Goal: Navigation & Orientation: Find specific page/section

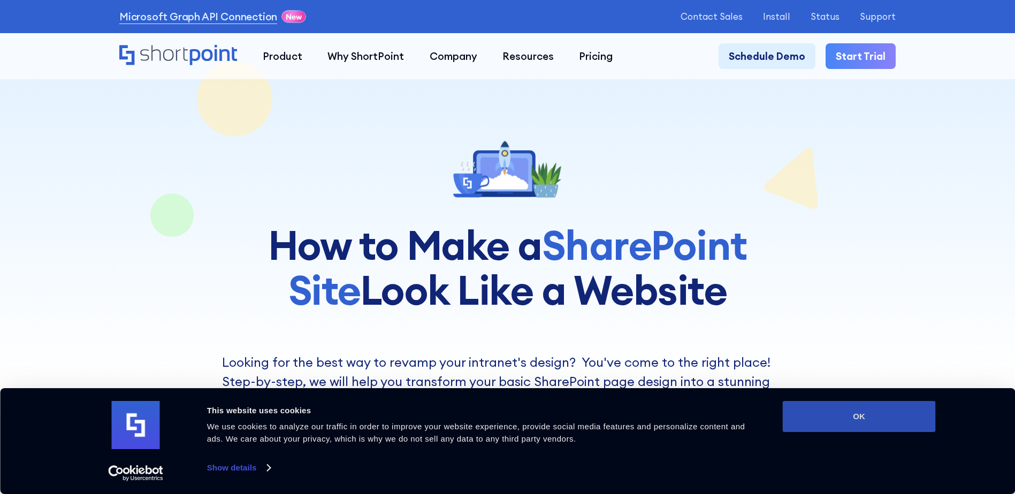
click at [829, 423] on button "OK" at bounding box center [859, 416] width 153 height 31
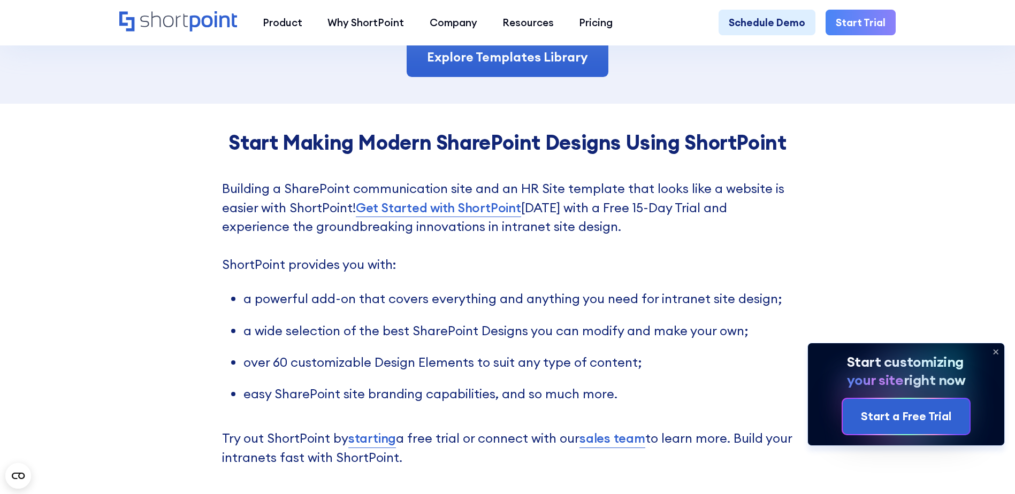
scroll to position [2461, 0]
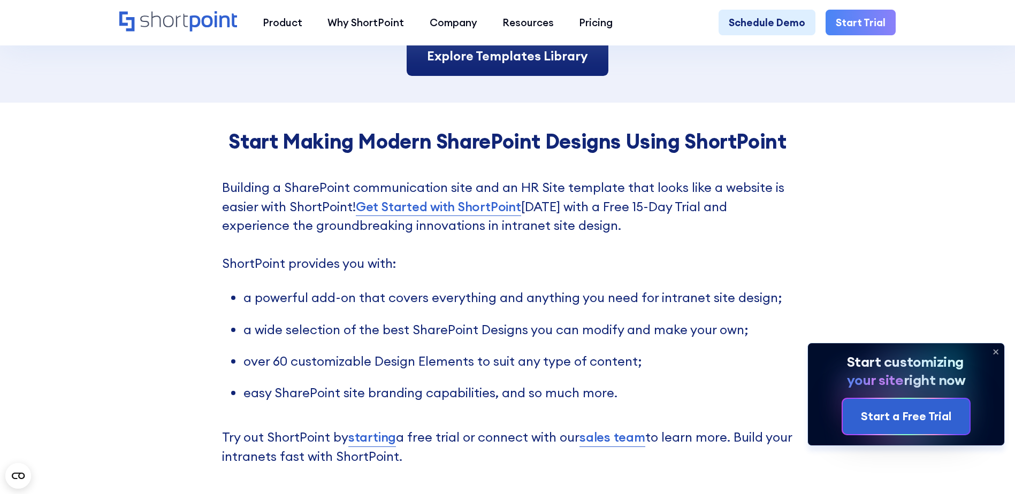
click at [508, 55] on link "Explore Templates Library" at bounding box center [508, 56] width 202 height 40
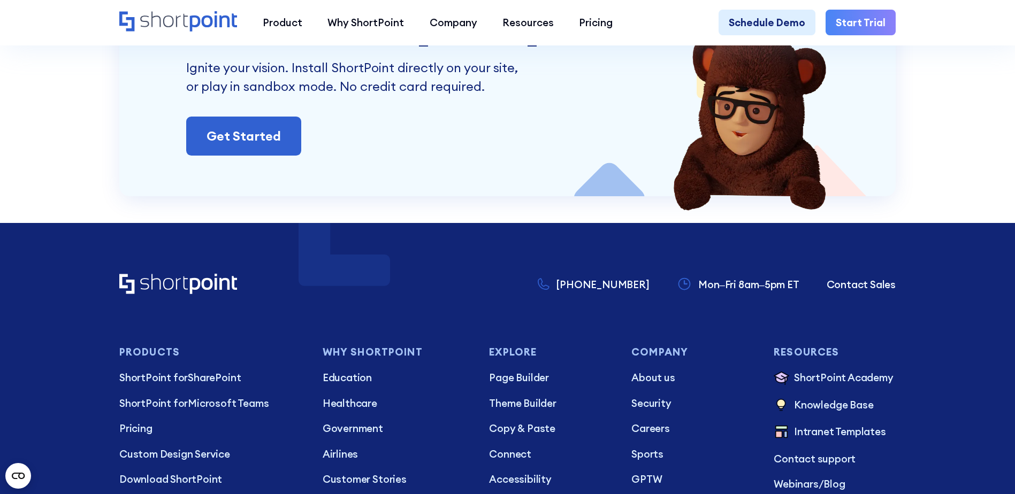
scroll to position [3852, 0]
